Goal: Task Accomplishment & Management: Manage account settings

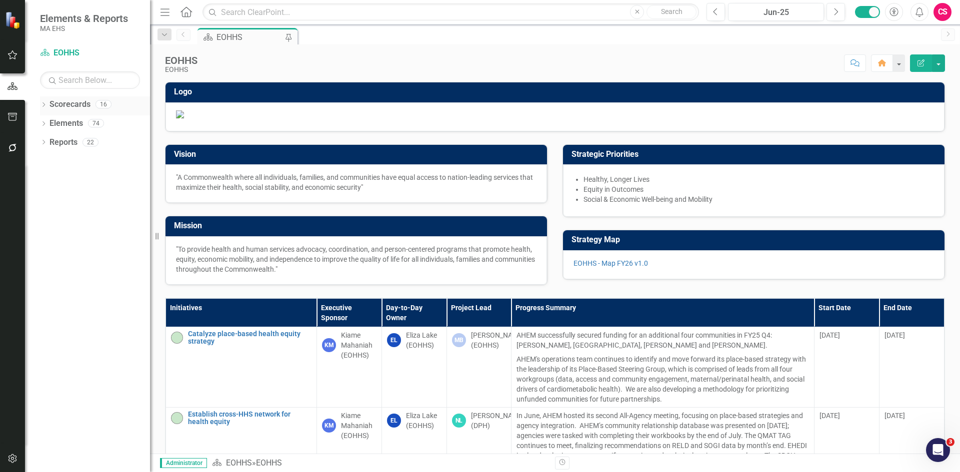
click at [42, 102] on div "Dropdown" at bounding box center [43, 105] width 7 height 8
click at [47, 124] on icon "Dropdown" at bounding box center [48, 123] width 7 height 6
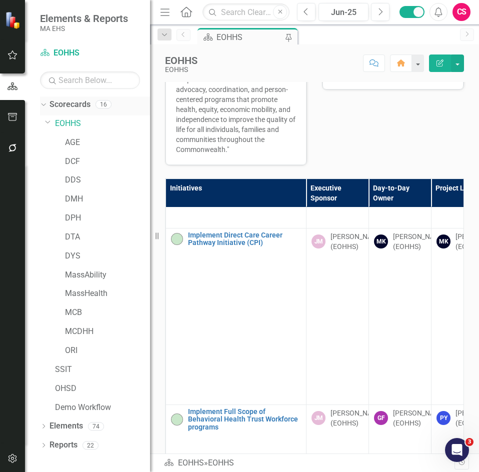
scroll to position [155, 0]
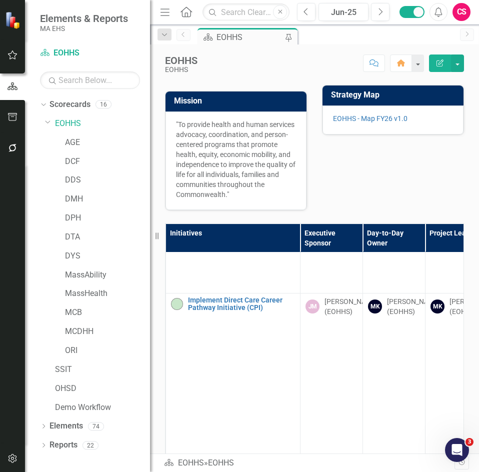
click at [164, 13] on icon "Menu" at bounding box center [164, 11] width 13 height 10
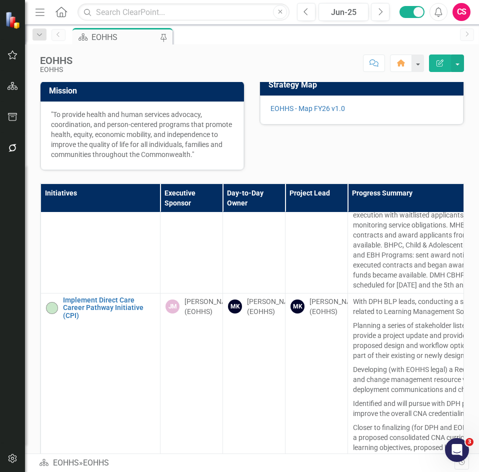
scroll to position [186, 0]
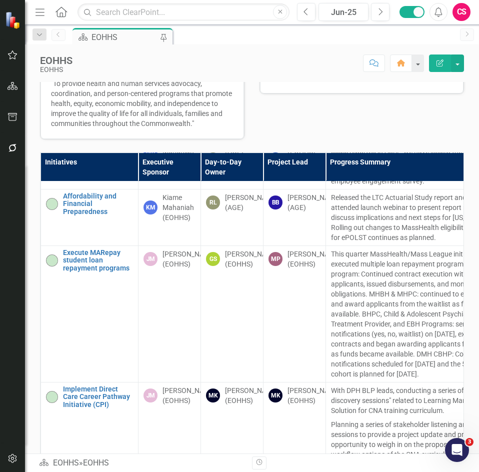
click at [324, 181] on th "Project Lead" at bounding box center [294, 166] width 62 height 28
click at [326, 181] on th "Progress Summary" at bounding box center [423, 166] width 195 height 28
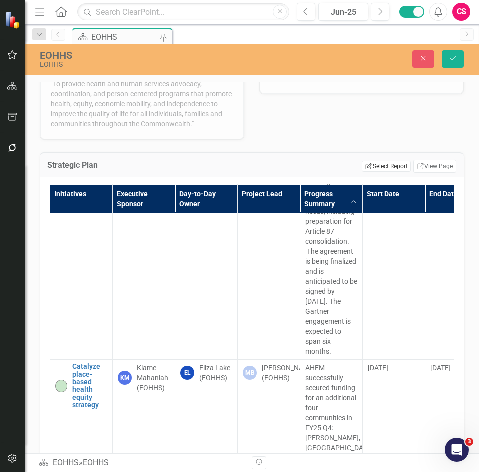
click at [379, 172] on button "Edit Report Select Report" at bounding box center [386, 166] width 48 height 11
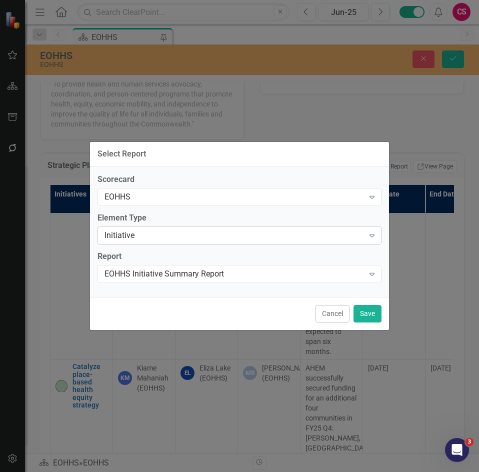
click at [202, 240] on div "Initiative" at bounding box center [233, 234] width 259 height 11
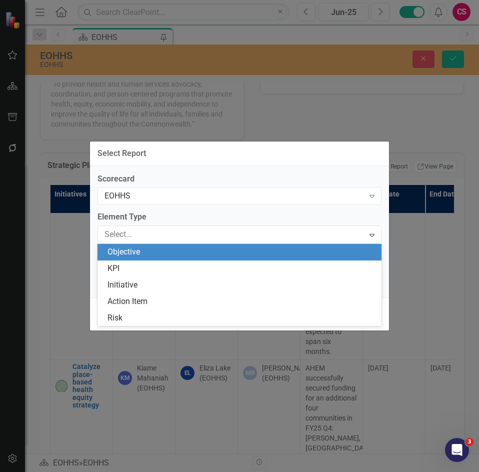
click at [195, 252] on div "Objective" at bounding box center [241, 251] width 268 height 11
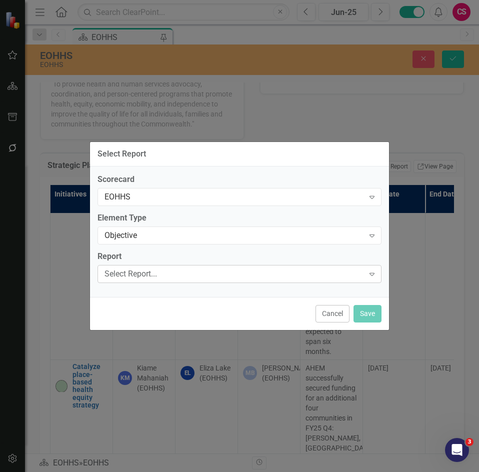
click at [185, 275] on div "Select Report..." at bounding box center [233, 273] width 259 height 11
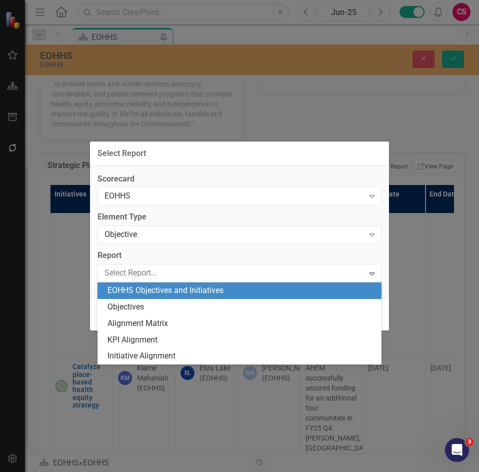
click at [179, 293] on div "EOHHS Objectives and Initiatives" at bounding box center [241, 290] width 268 height 11
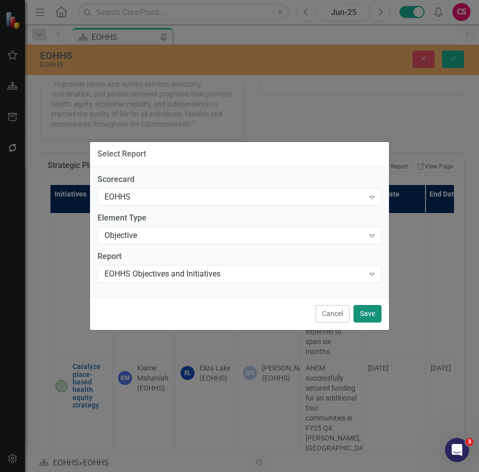
click at [366, 313] on button "Save" at bounding box center [367, 313] width 28 height 17
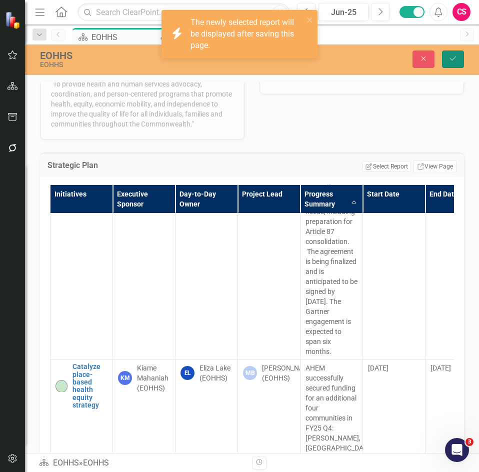
click at [457, 56] on button "Save" at bounding box center [453, 58] width 22 height 17
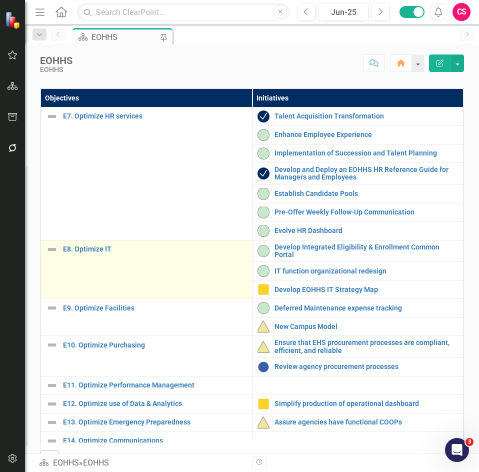
scroll to position [300, 0]
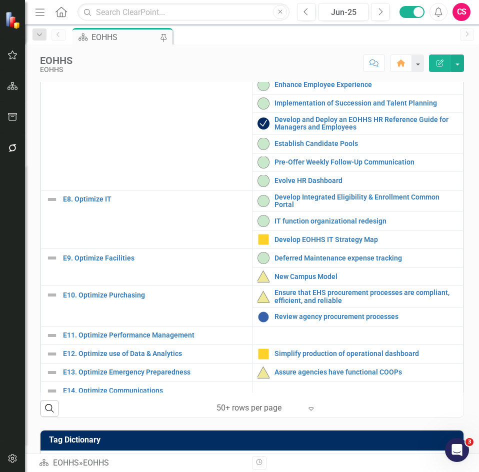
click at [331, 57] on th "Initiatives" at bounding box center [357, 47] width 211 height 18
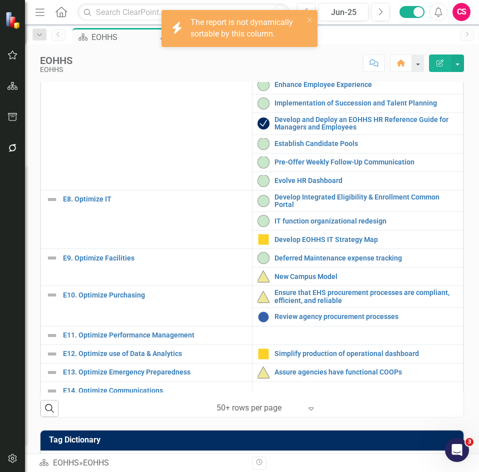
click at [331, 57] on th "Initiatives" at bounding box center [357, 47] width 211 height 18
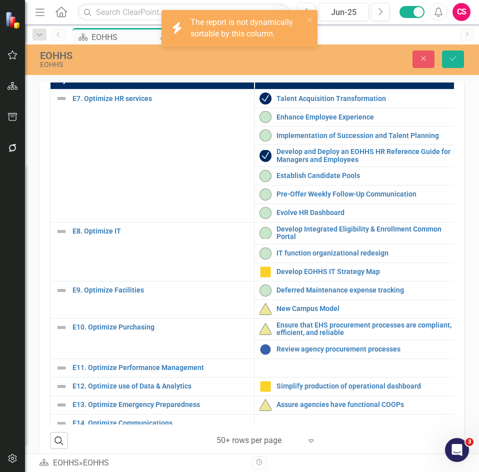
click at [430, 59] on link "Link View Page" at bounding box center [434, 52] width 43 height 13
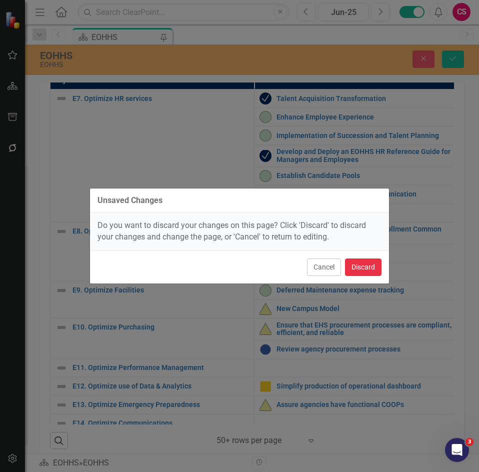
click at [368, 263] on button "Discard" at bounding box center [363, 266] width 36 height 17
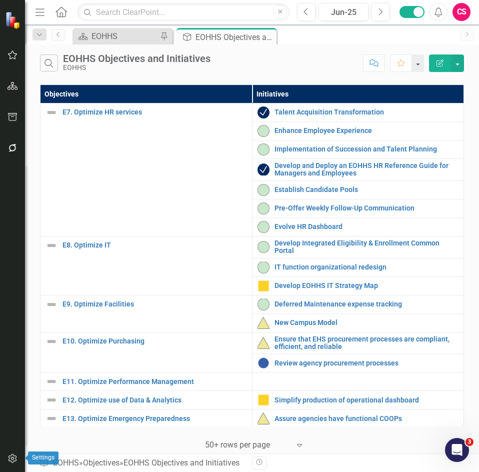
click at [14, 457] on icon "button" at bounding box center [12, 458] width 10 height 8
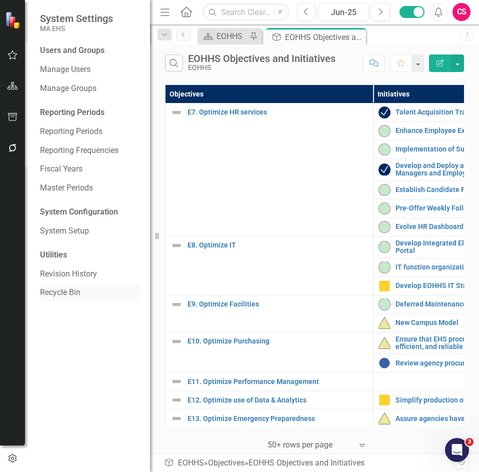
click at [75, 294] on link "Recycle Bin" at bounding box center [90, 292] width 100 height 11
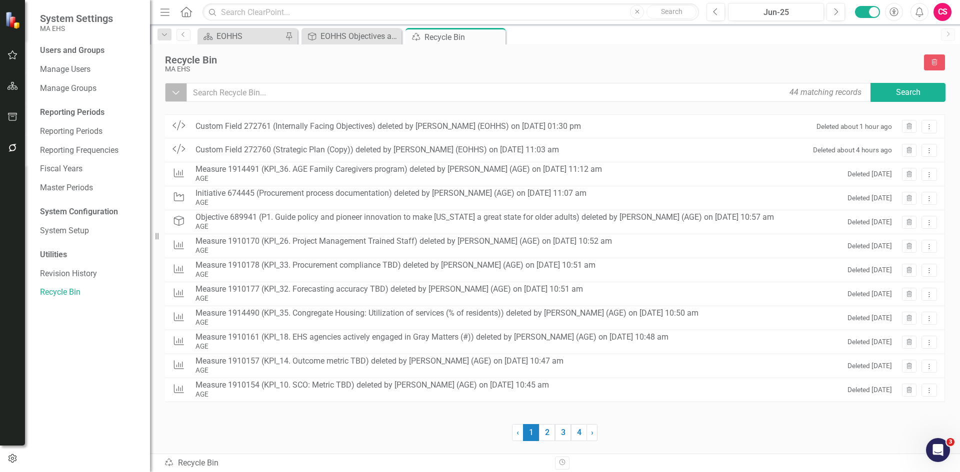
click at [174, 91] on icon "Dropdown" at bounding box center [175, 92] width 9 height 10
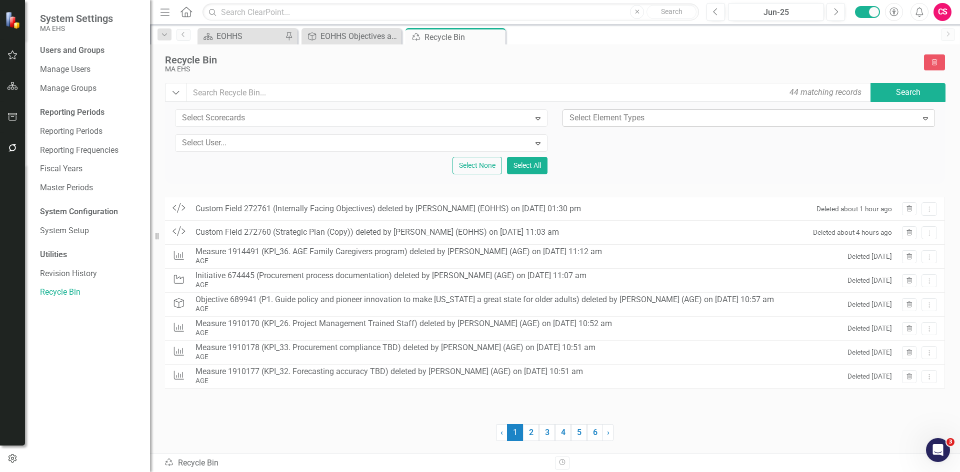
click at [601, 117] on div at bounding box center [741, 117] width 352 height 13
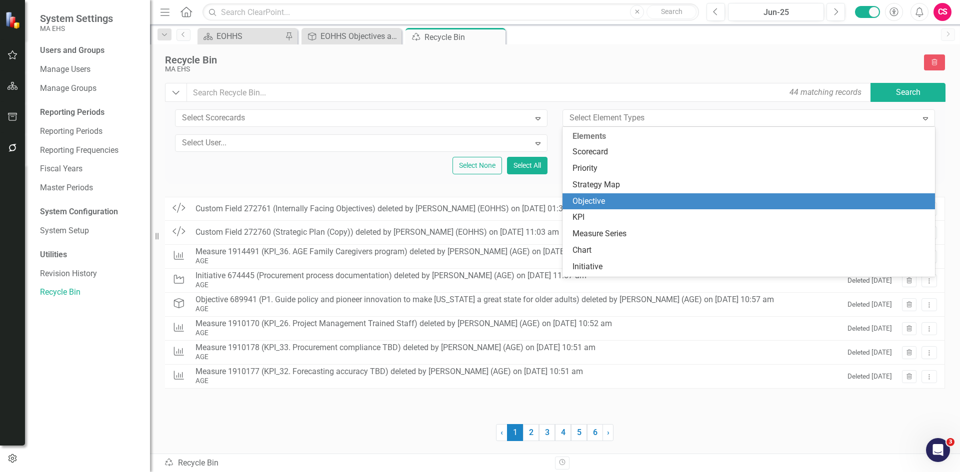
click at [596, 196] on div "Objective" at bounding box center [750, 201] width 356 height 11
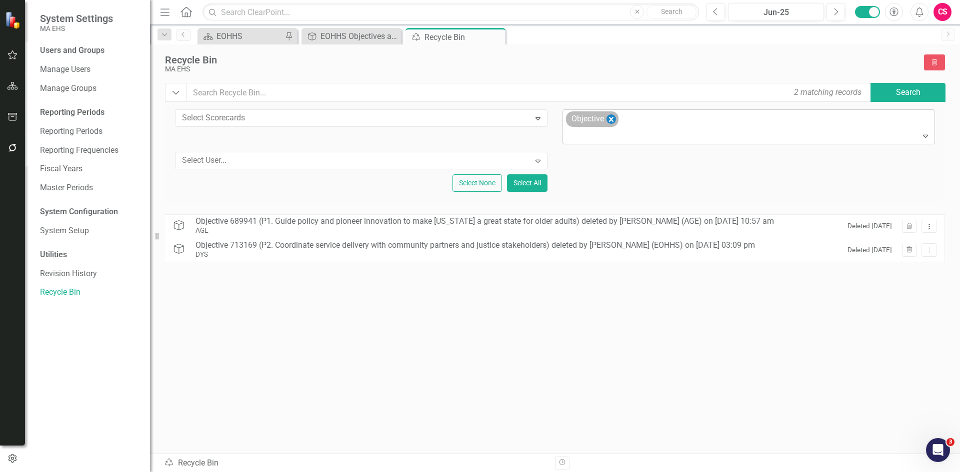
click at [609, 117] on icon "Remove Objective" at bounding box center [610, 119] width 9 height 12
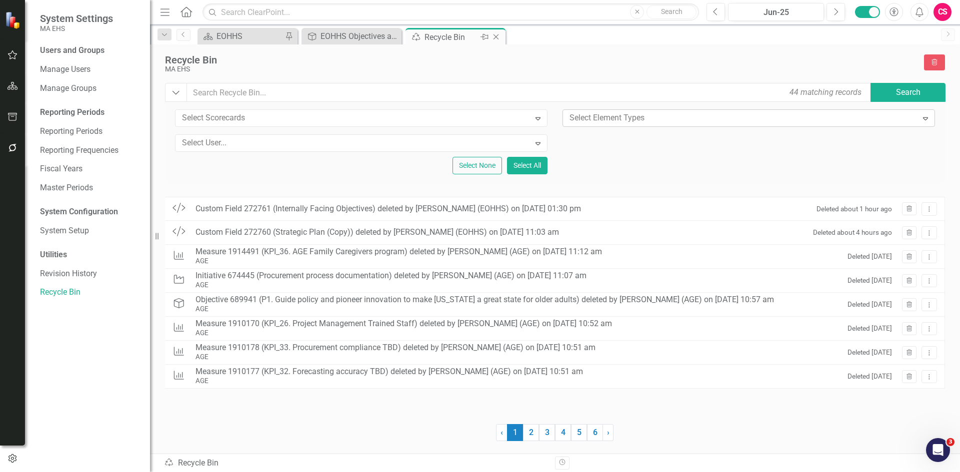
click at [497, 37] on icon "Close" at bounding box center [496, 37] width 10 height 8
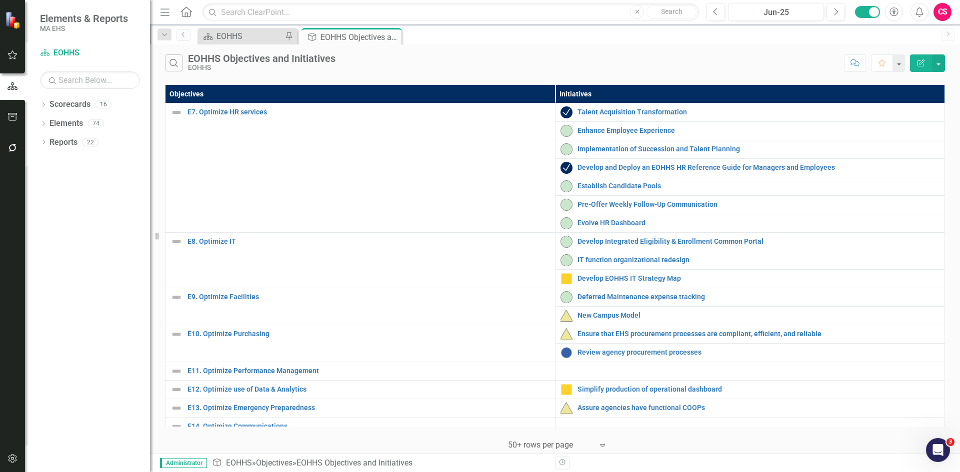
click at [638, 64] on icon "Edit Report" at bounding box center [920, 62] width 9 height 7
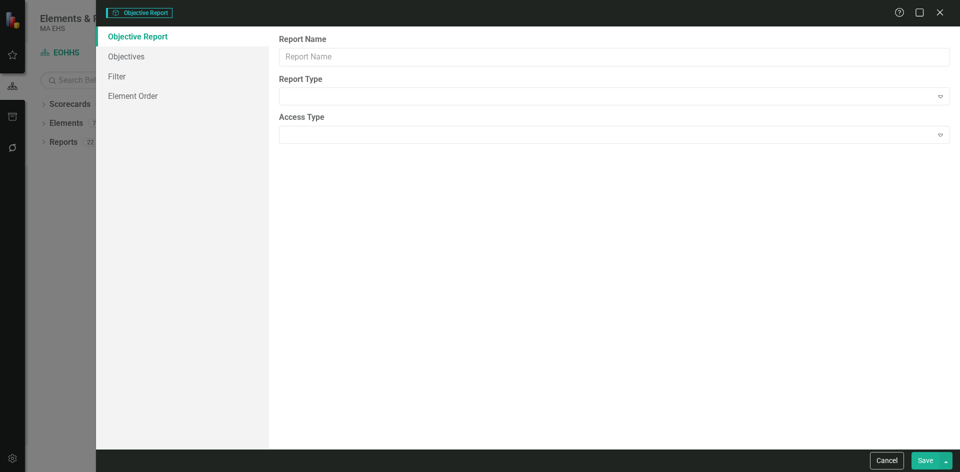
type input "EOHHS Objectives and Initiatives"
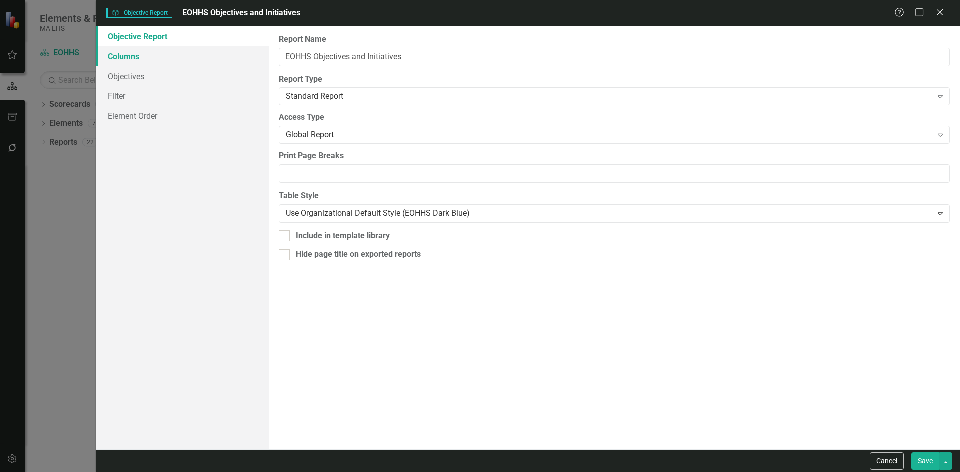
click at [133, 60] on link "Columns" at bounding box center [182, 56] width 173 height 20
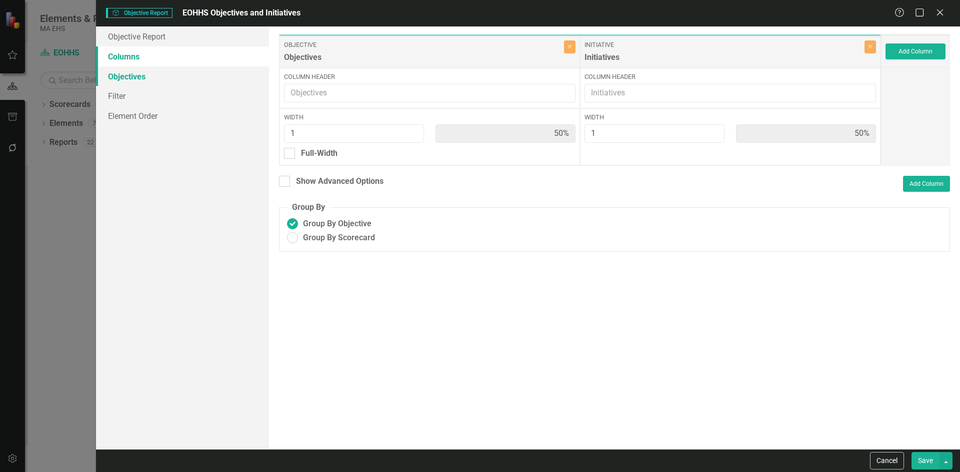
click at [133, 78] on link "Objectives" at bounding box center [182, 76] width 173 height 20
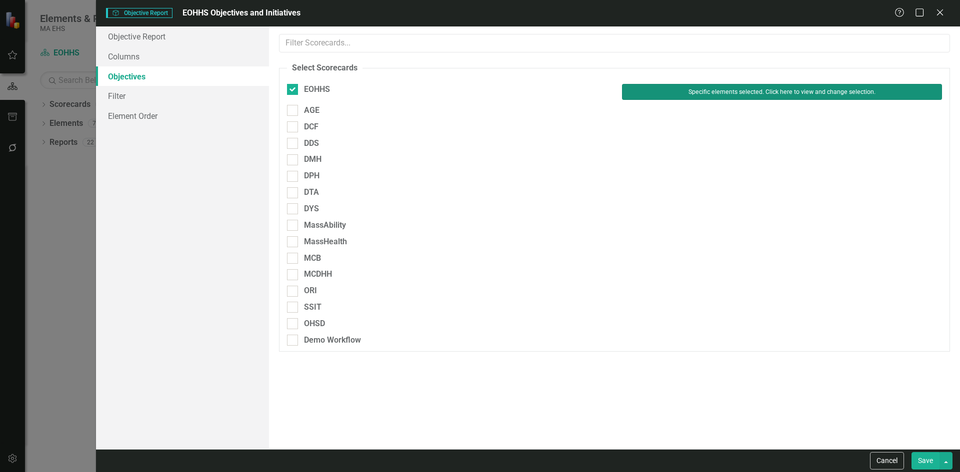
click at [638, 89] on button "Specific elements selected. Click here to view and change selection." at bounding box center [782, 92] width 320 height 16
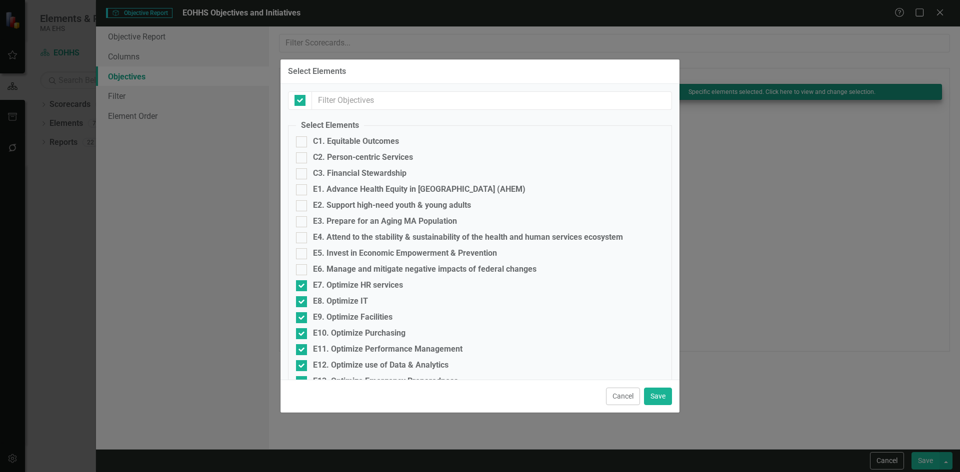
checkbox input "false"
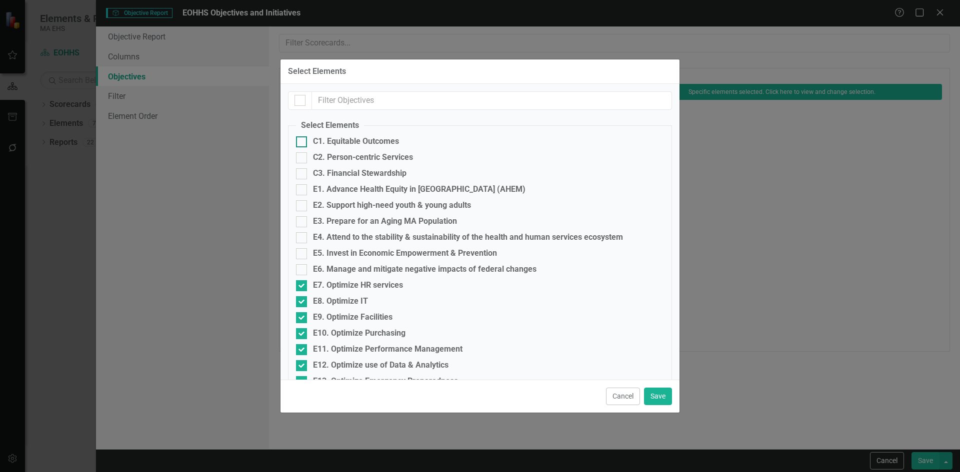
click at [298, 139] on input "C1. Equitable Outcomes" at bounding box center [299, 139] width 6 height 6
checkbox input "true"
click at [297, 153] on input "C2. Person-centric Services" at bounding box center [299, 155] width 6 height 6
checkbox input "true"
click at [297, 172] on input "C3. Financial Stewardship" at bounding box center [299, 171] width 6 height 6
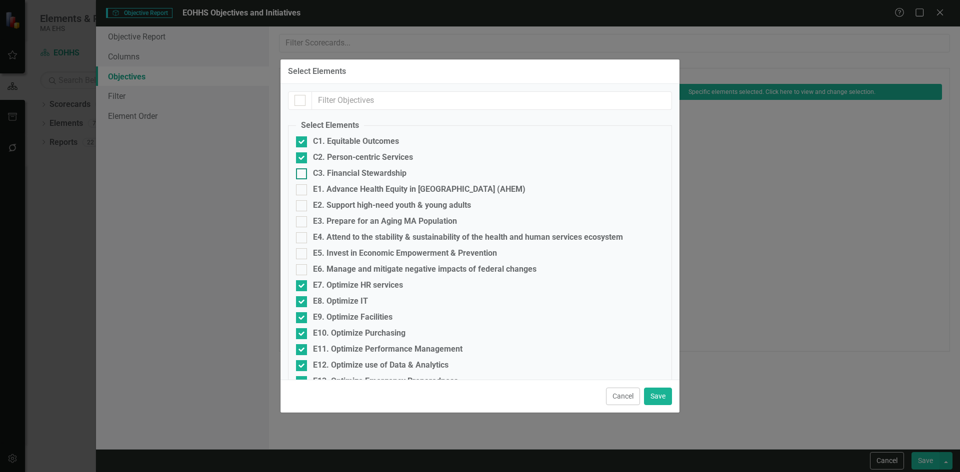
checkbox input "true"
click at [296, 189] on input "E1. Advance Health Equity in [GEOGRAPHIC_DATA] (AHEM)" at bounding box center [299, 187] width 6 height 6
checkbox input "true"
drag, startPoint x: 296, startPoint y: 206, endPoint x: 295, endPoint y: 212, distance: 6.7
click at [297, 206] on input "E2. Support high-need youth & young adults" at bounding box center [299, 203] width 6 height 6
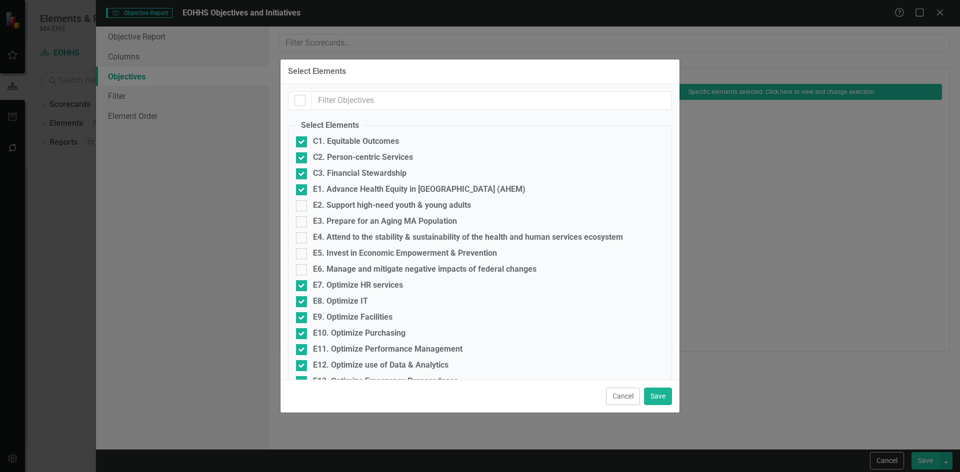
checkbox input "true"
click at [301, 224] on div at bounding box center [301, 221] width 11 height 11
click at [301, 223] on input "E3. Prepare for an Aging MA Population" at bounding box center [299, 219] width 6 height 6
checkbox input "true"
click at [299, 238] on input "E4. Attend to the stability & sustainability of the health and human services e…" at bounding box center [299, 235] width 6 height 6
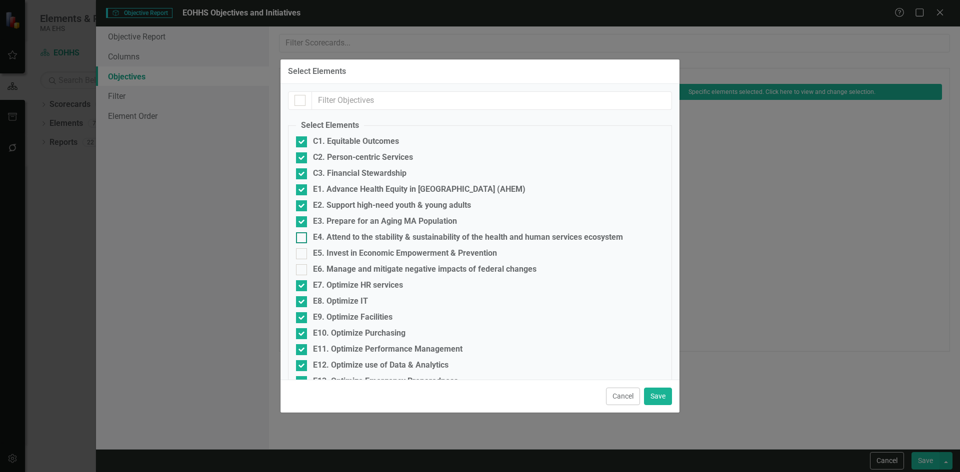
checkbox input "true"
drag, startPoint x: 299, startPoint y: 250, endPoint x: 299, endPoint y: 265, distance: 14.5
click at [300, 250] on input "E5. Invest in Economic Empowerment & Prevention" at bounding box center [299, 251] width 6 height 6
checkbox input "true"
click at [298, 272] on div at bounding box center [301, 269] width 11 height 11
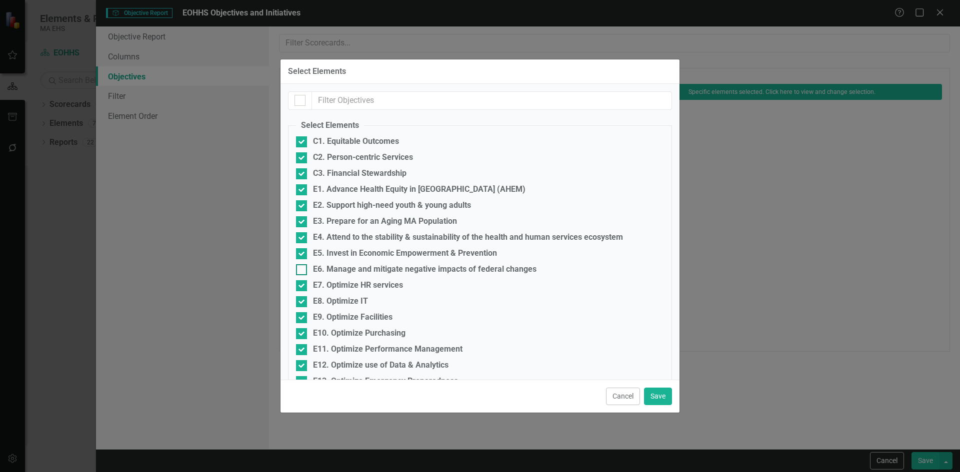
click at [298, 271] on input "E6. Manage and mitigate negative impacts of federal changes" at bounding box center [299, 267] width 6 height 6
checkbox input "true"
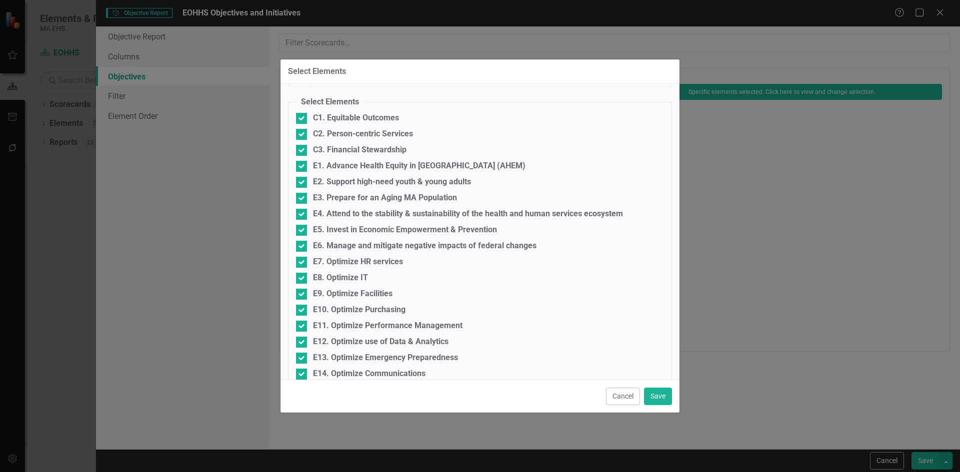
scroll to position [36, 0]
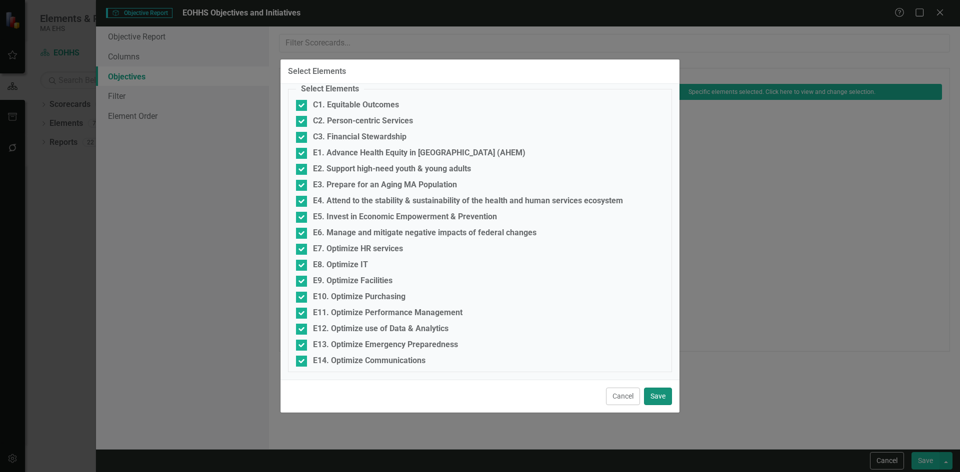
click at [638, 398] on button "Save" at bounding box center [658, 396] width 28 height 17
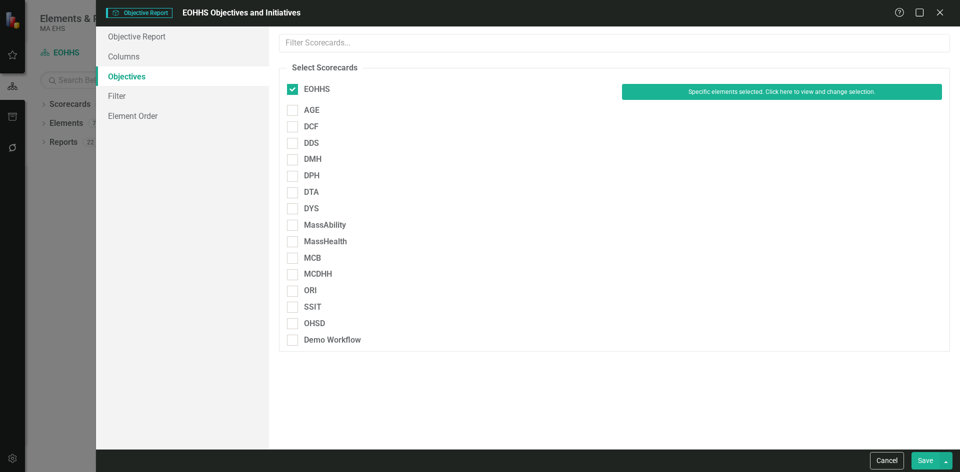
click at [638, 460] on button "Save" at bounding box center [925, 460] width 28 height 17
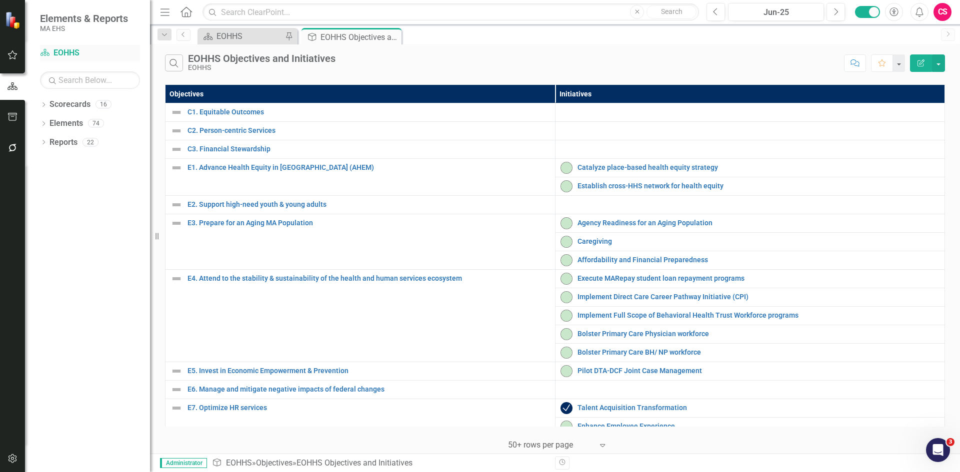
click at [67, 50] on link "Scorecard EOHHS" at bounding box center [90, 52] width 100 height 11
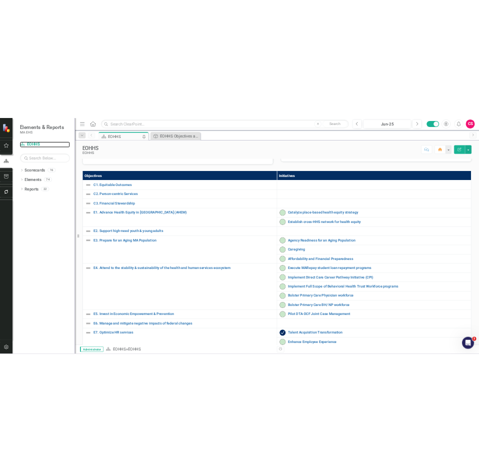
scroll to position [250, 0]
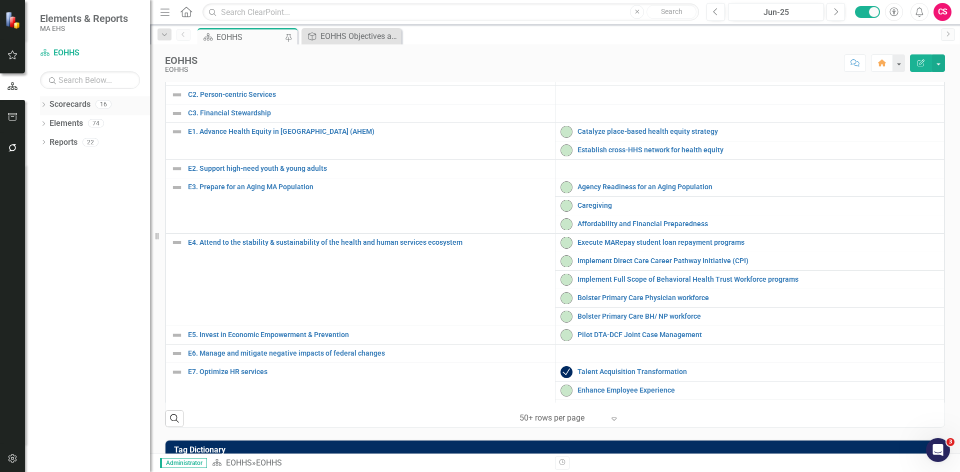
click at [42, 106] on icon "Dropdown" at bounding box center [43, 105] width 7 height 5
click at [51, 123] on icon "Dropdown" at bounding box center [48, 123] width 7 height 6
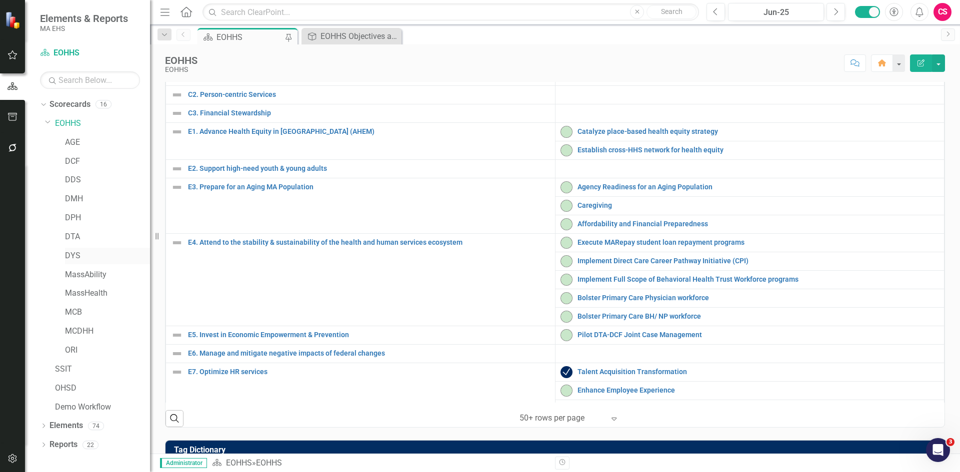
click at [69, 254] on link "DYS" at bounding box center [107, 255] width 85 height 11
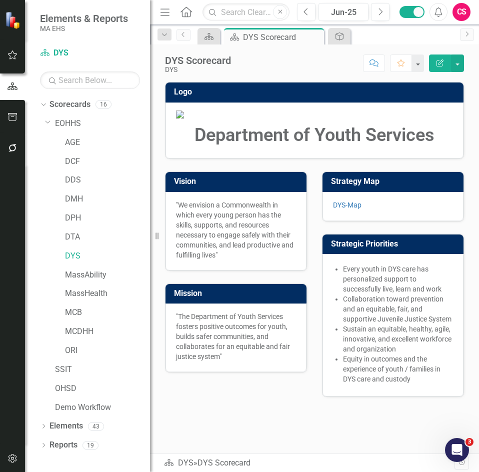
scroll to position [23, 0]
click at [437, 63] on icon "Edit Report" at bounding box center [439, 62] width 9 height 7
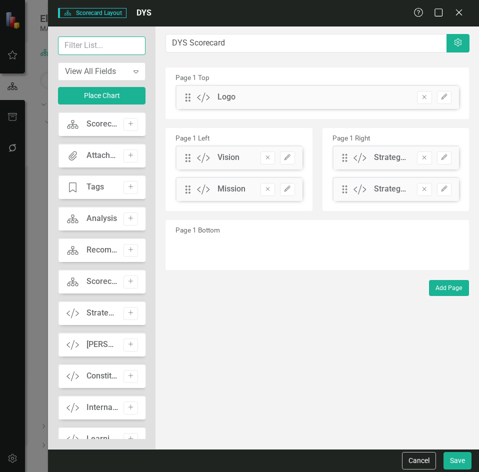
click at [87, 43] on input "text" at bounding box center [102, 45] width 88 height 18
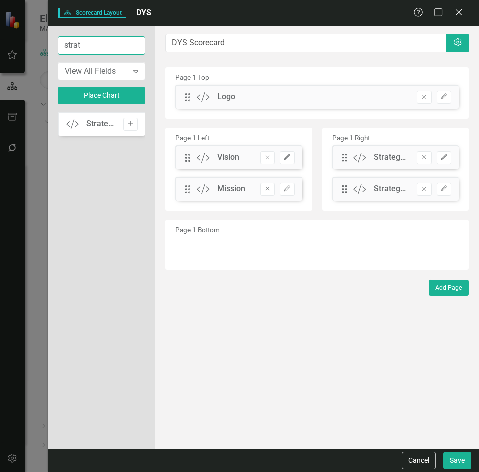
type input "strat"
drag, startPoint x: 95, startPoint y: 125, endPoint x: 118, endPoint y: 128, distance: 23.2
click at [115, 144] on div "Custom Strategic Plan Add" at bounding box center [102, 275] width 88 height 327
click at [134, 119] on button "Add" at bounding box center [130, 124] width 14 height 13
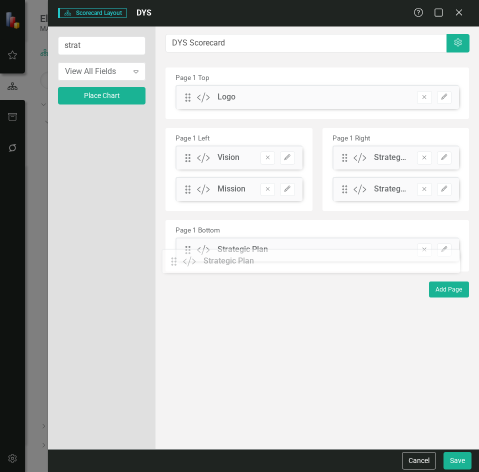
drag, startPoint x: 187, startPoint y: 100, endPoint x: 180, endPoint y: 264, distance: 164.1
click at [451, 457] on button "Save" at bounding box center [457, 460] width 28 height 17
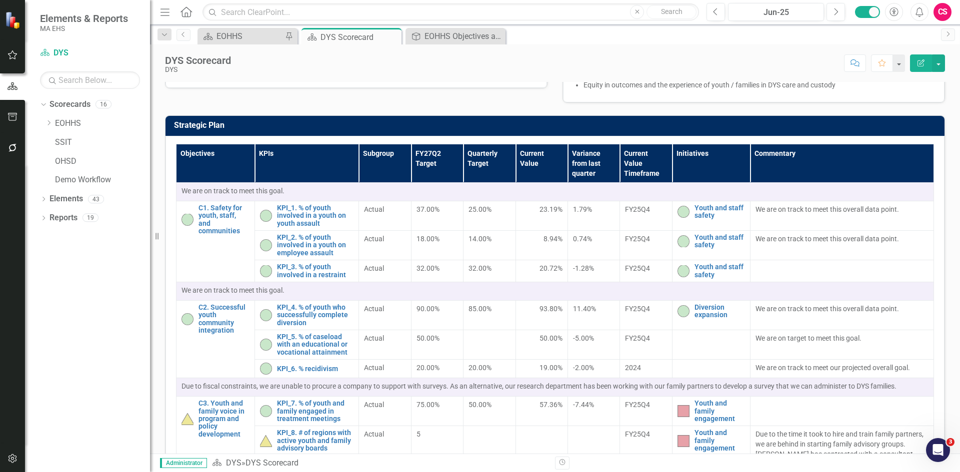
scroll to position [154, 0]
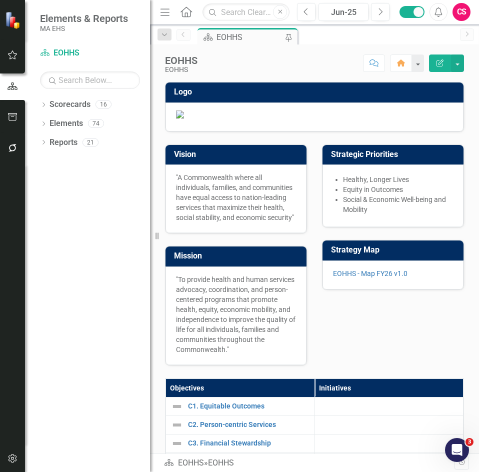
click at [166, 14] on icon "Menu" at bounding box center [164, 11] width 13 height 10
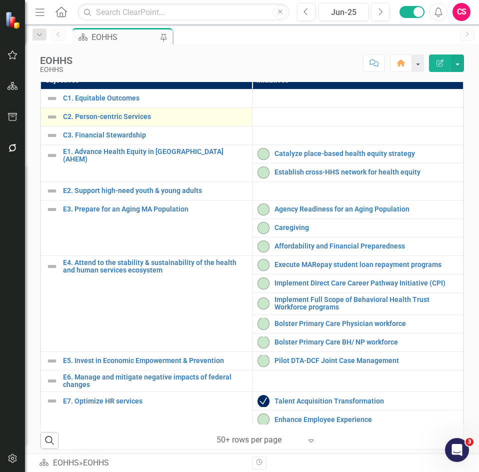
scroll to position [250, 0]
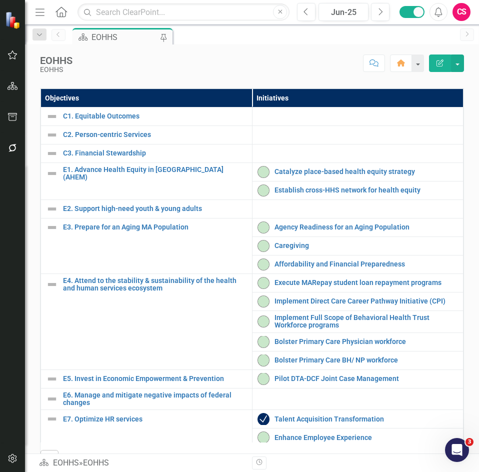
click at [311, 107] on th "Initiatives" at bounding box center [357, 97] width 211 height 18
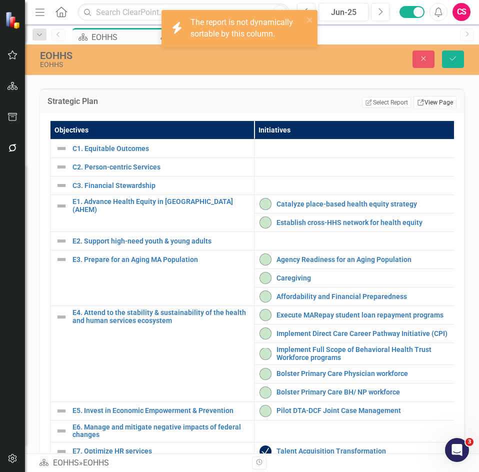
click at [426, 109] on link "Link View Page" at bounding box center [434, 102] width 43 height 13
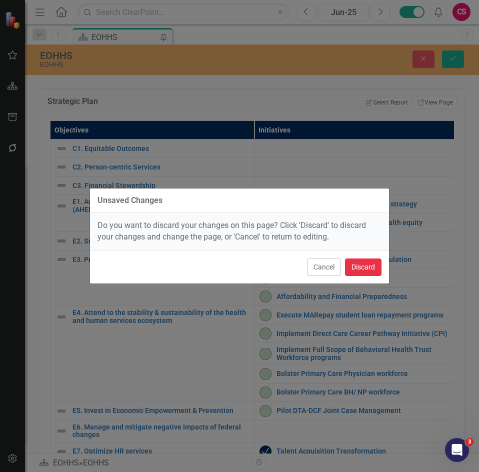
click at [364, 267] on button "Discard" at bounding box center [363, 266] width 36 height 17
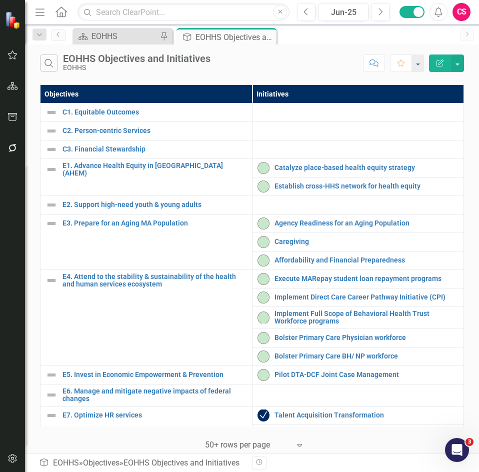
click at [40, 16] on icon "Menu" at bounding box center [39, 11] width 13 height 10
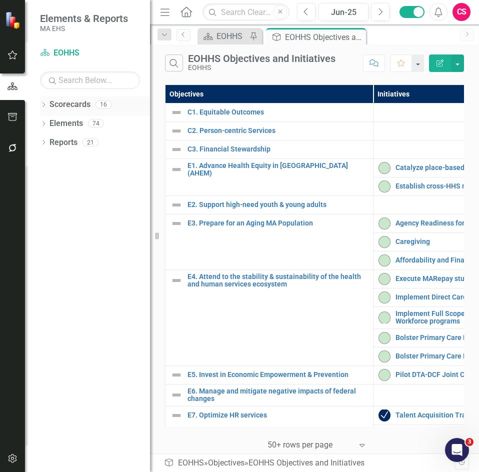
click at [42, 103] on icon "Dropdown" at bounding box center [43, 105] width 7 height 5
click at [46, 123] on icon "Dropdown" at bounding box center [48, 123] width 7 height 6
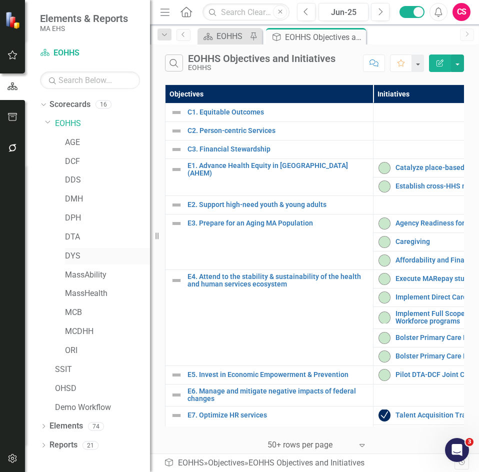
click at [67, 256] on link "DYS" at bounding box center [107, 255] width 85 height 11
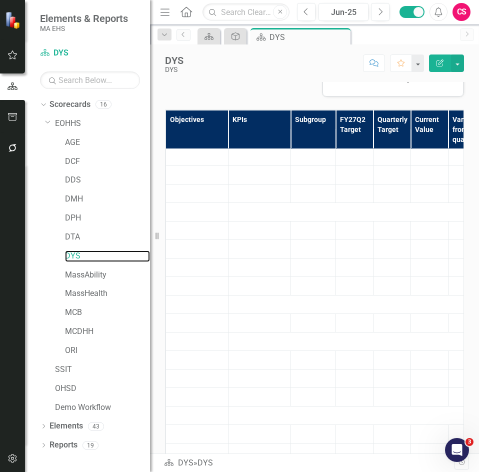
scroll to position [100, 0]
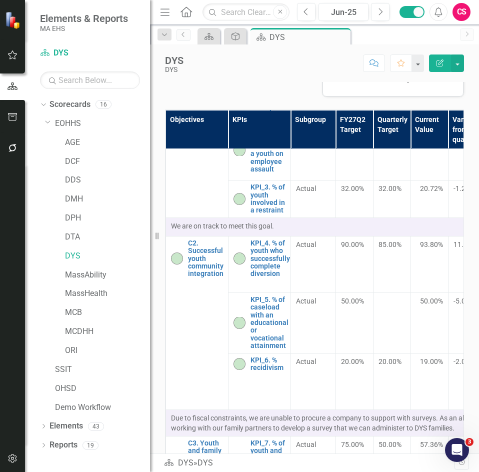
click at [435, 64] on icon "Edit Report" at bounding box center [439, 62] width 9 height 7
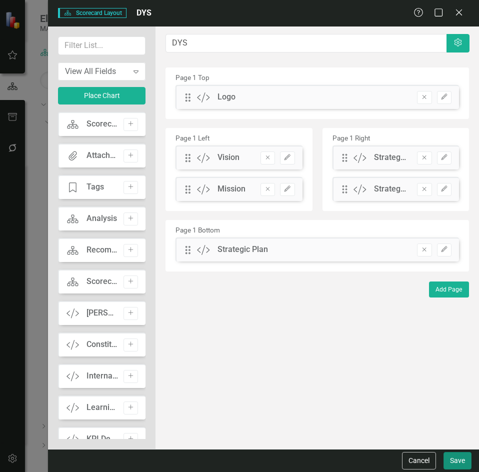
click at [460, 459] on button "Save" at bounding box center [457, 460] width 28 height 17
